Goal: Information Seeking & Learning: Learn about a topic

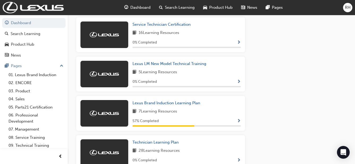
scroll to position [396, 0]
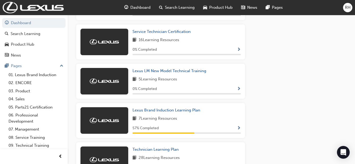
click at [33, 149] on link "09. Technical Training" at bounding box center [35, 146] width 59 height 8
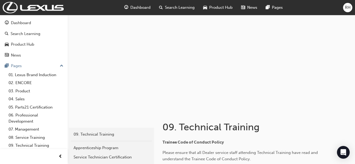
click at [181, 4] on div "Search Learning" at bounding box center [177, 7] width 44 height 11
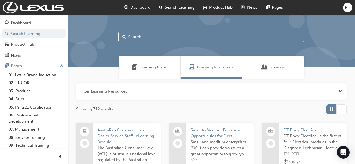
click at [137, 37] on input "text" at bounding box center [212, 37] width 186 height 10
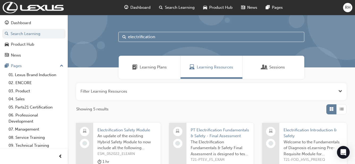
type input "electrification"
click at [118, 129] on span "Electrification Safety Module" at bounding box center [127, 130] width 59 height 6
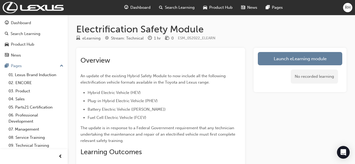
click at [284, 59] on link "Launch eLearning module" at bounding box center [300, 58] width 84 height 13
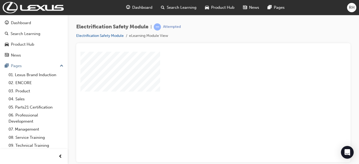
drag, startPoint x: 345, startPoint y: 68, endPoint x: 428, endPoint y: 113, distance: 94.4
click at [198, 91] on div "play" at bounding box center [198, 91] width 0 height 0
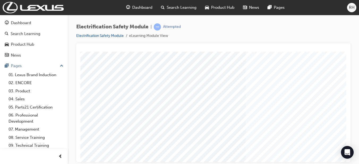
scroll to position [20, 0]
click at [102, 36] on link "Electrification Safety Module" at bounding box center [100, 35] width 48 height 5
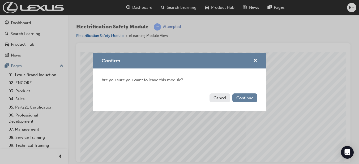
click at [216, 97] on button "Cancel" at bounding box center [220, 98] width 21 height 9
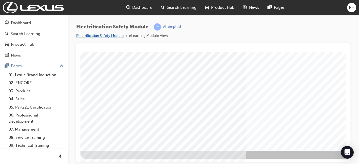
scroll to position [93, 0]
drag, startPoint x: 343, startPoint y: 117, endPoint x: 430, endPoint y: 178, distance: 105.8
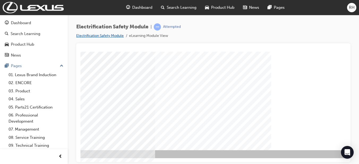
scroll to position [93, 99]
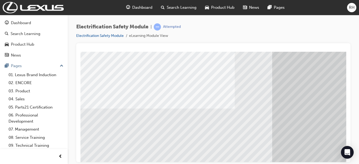
scroll to position [87, 0]
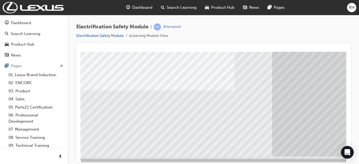
drag, startPoint x: 344, startPoint y: 92, endPoint x: 428, endPoint y: 185, distance: 125.5
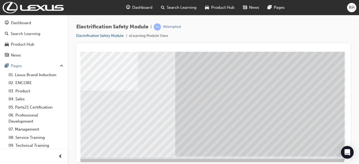
scroll to position [87, 99]
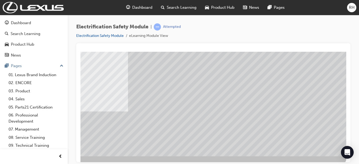
scroll to position [0, 0]
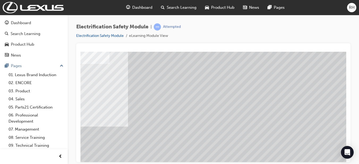
scroll to position [93, 99]
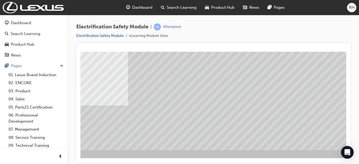
drag, startPoint x: 344, startPoint y: 96, endPoint x: 435, endPoint y: 196, distance: 135.5
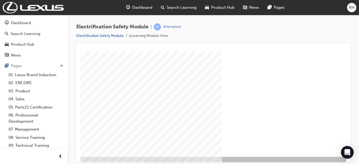
scroll to position [93, 91]
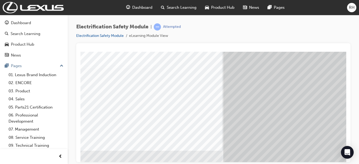
scroll to position [18, 0]
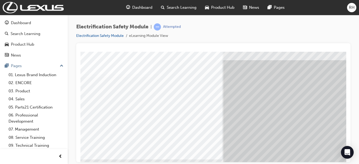
drag, startPoint x: 347, startPoint y: 44, endPoint x: 354, endPoint y: 35, distance: 11.3
click at [354, 34] on div "Electrification Safety Module | Attempted Electrification Safety Module eLearni…" at bounding box center [213, 83] width 291 height 136
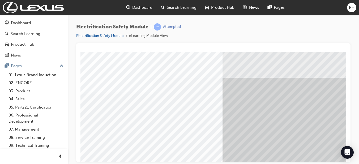
drag, startPoint x: 315, startPoint y: 52, endPoint x: 335, endPoint y: 21, distance: 36.5
click at [335, 21] on div "Electrification Safety Module | Attempted Electrification Safety Module eLearni…" at bounding box center [213, 83] width 291 height 136
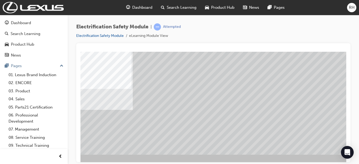
scroll to position [93, 91]
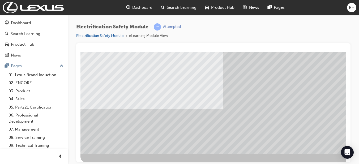
scroll to position [91, 0]
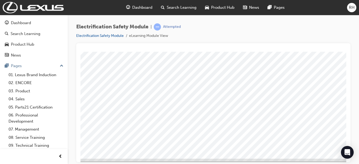
scroll to position [93, 0]
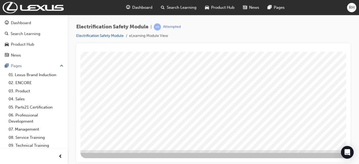
drag, startPoint x: 428, startPoint y: 154, endPoint x: 428, endPoint y: 188, distance: 34.3
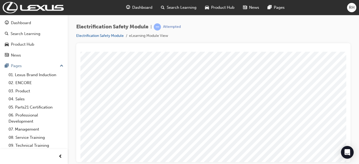
scroll to position [30, 0]
drag, startPoint x: 344, startPoint y: 78, endPoint x: 429, endPoint y: 144, distance: 107.8
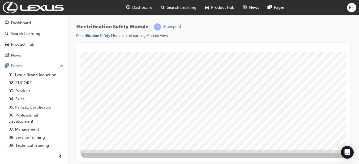
drag, startPoint x: 345, startPoint y: 92, endPoint x: 428, endPoint y: 176, distance: 117.6
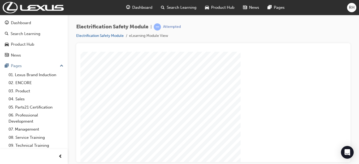
scroll to position [65, 85]
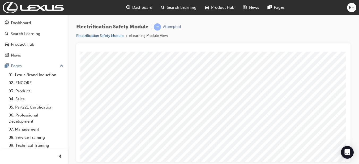
scroll to position [38, 0]
drag, startPoint x: 343, startPoint y: 94, endPoint x: 433, endPoint y: 164, distance: 114.0
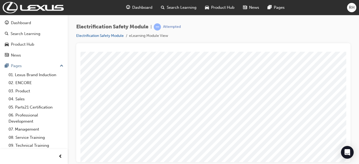
scroll to position [36, 99]
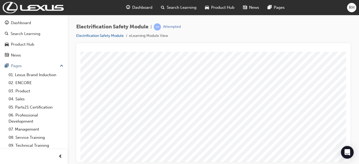
scroll to position [36, 88]
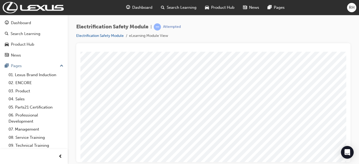
scroll to position [30, 0]
drag, startPoint x: 344, startPoint y: 78, endPoint x: 432, endPoint y: 144, distance: 110.1
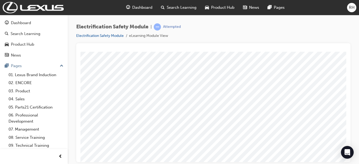
drag, startPoint x: 259, startPoint y: 159, endPoint x: 269, endPoint y: 215, distance: 57.3
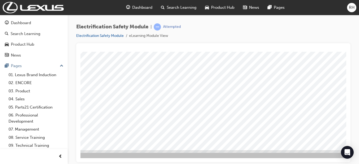
scroll to position [93, 94]
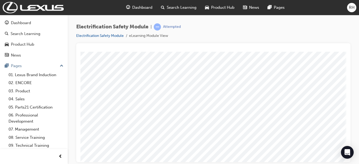
scroll to position [83, 99]
drag, startPoint x: 345, startPoint y: 81, endPoint x: 436, endPoint y: 148, distance: 112.8
drag, startPoint x: 355, startPoint y: 97, endPoint x: 359, endPoint y: 130, distance: 34.0
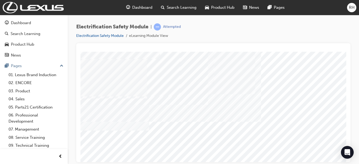
click at [355, 97] on div "Electrification Safety Module | Attempted Electrification Safety Module eLearni…" at bounding box center [213, 83] width 291 height 136
